Goal: Information Seeking & Learning: Learn about a topic

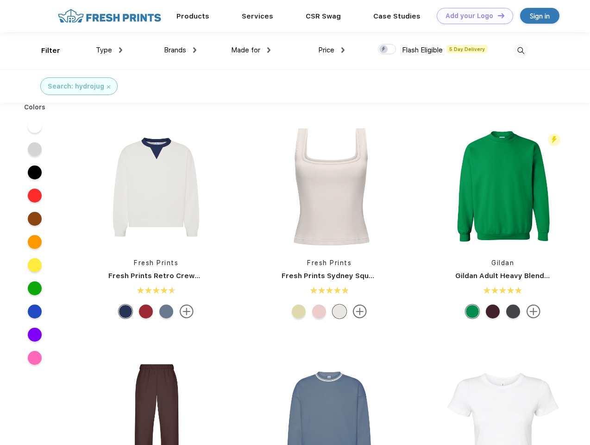
scroll to position [0, 0]
click at [471, 16] on link "Add your Logo Design Tool" at bounding box center [475, 16] width 76 height 16
click at [0, 0] on div "Design Tool" at bounding box center [0, 0] width 0 height 0
click at [497, 15] on link "Add your Logo Design Tool" at bounding box center [475, 16] width 76 height 16
click at [44, 50] on div "Filter" at bounding box center [50, 50] width 19 height 11
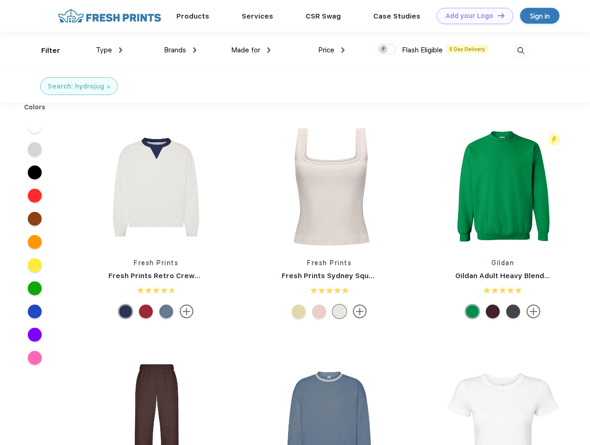
click at [109, 50] on span "Type" at bounding box center [104, 50] width 16 height 8
click at [180, 50] on span "Brands" at bounding box center [175, 50] width 22 height 8
click at [251, 50] on span "Made for" at bounding box center [245, 50] width 29 height 8
click at [332, 50] on span "Price" at bounding box center [326, 50] width 16 height 8
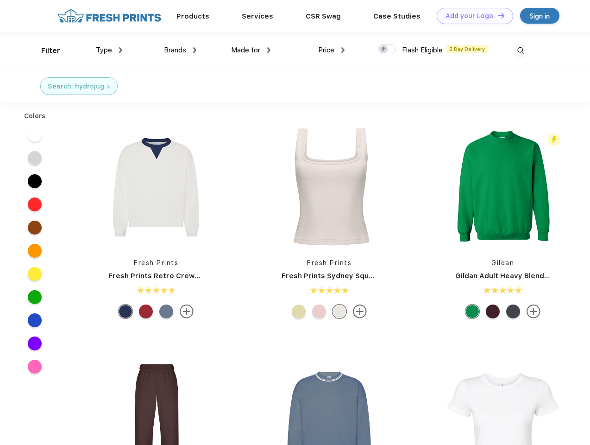
click at [387, 50] on div at bounding box center [387, 49] width 18 height 10
click at [384, 50] on input "checkbox" at bounding box center [381, 47] width 6 height 6
click at [521, 50] on img at bounding box center [520, 50] width 15 height 15
